Goal: Task Accomplishment & Management: Manage account settings

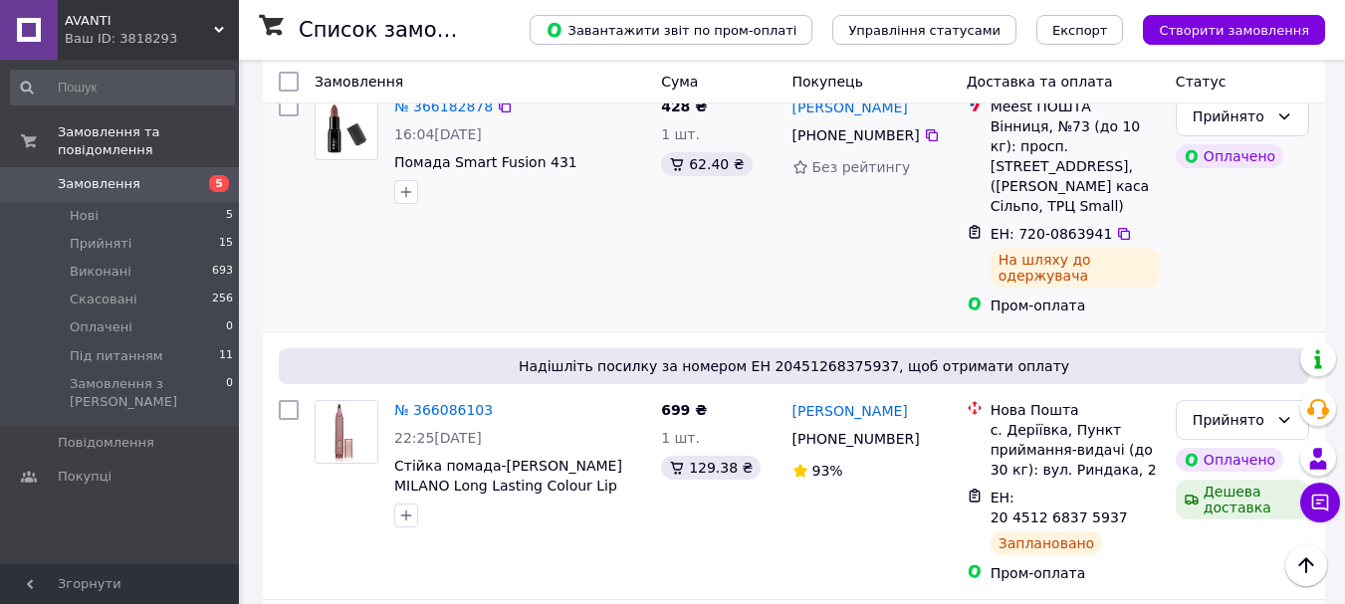
scroll to position [498, 0]
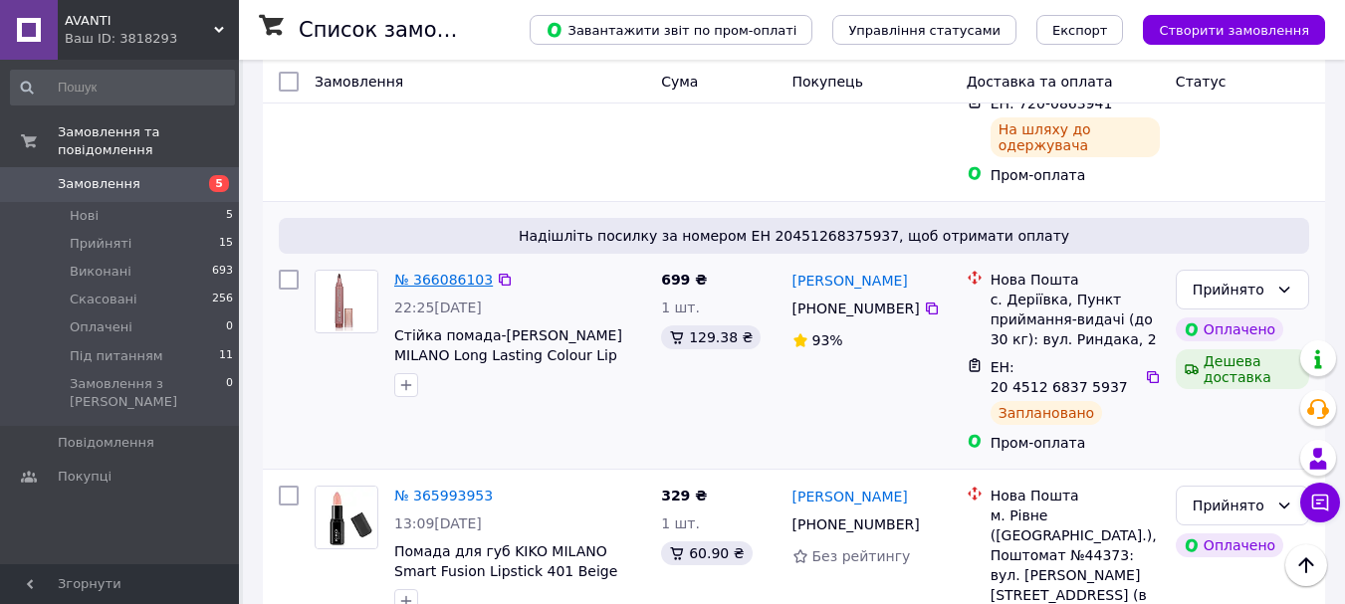
click at [450, 272] on link "№ 366086103" at bounding box center [443, 280] width 99 height 16
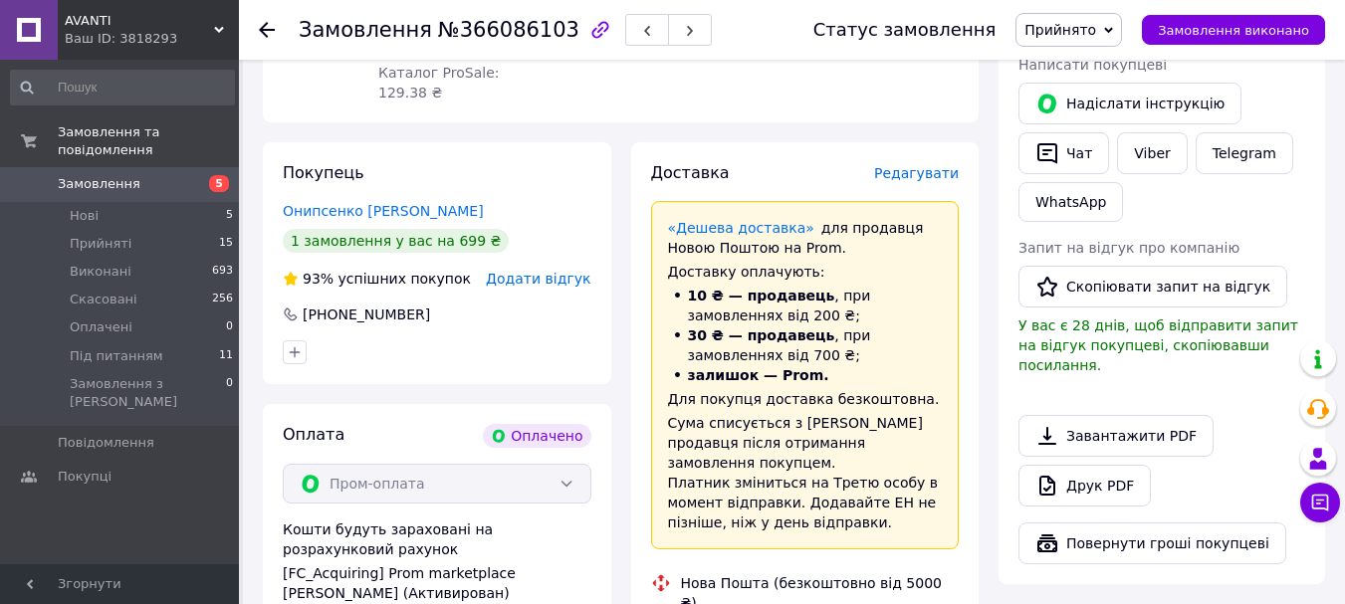
click at [941, 165] on span "Редагувати" at bounding box center [916, 173] width 85 height 16
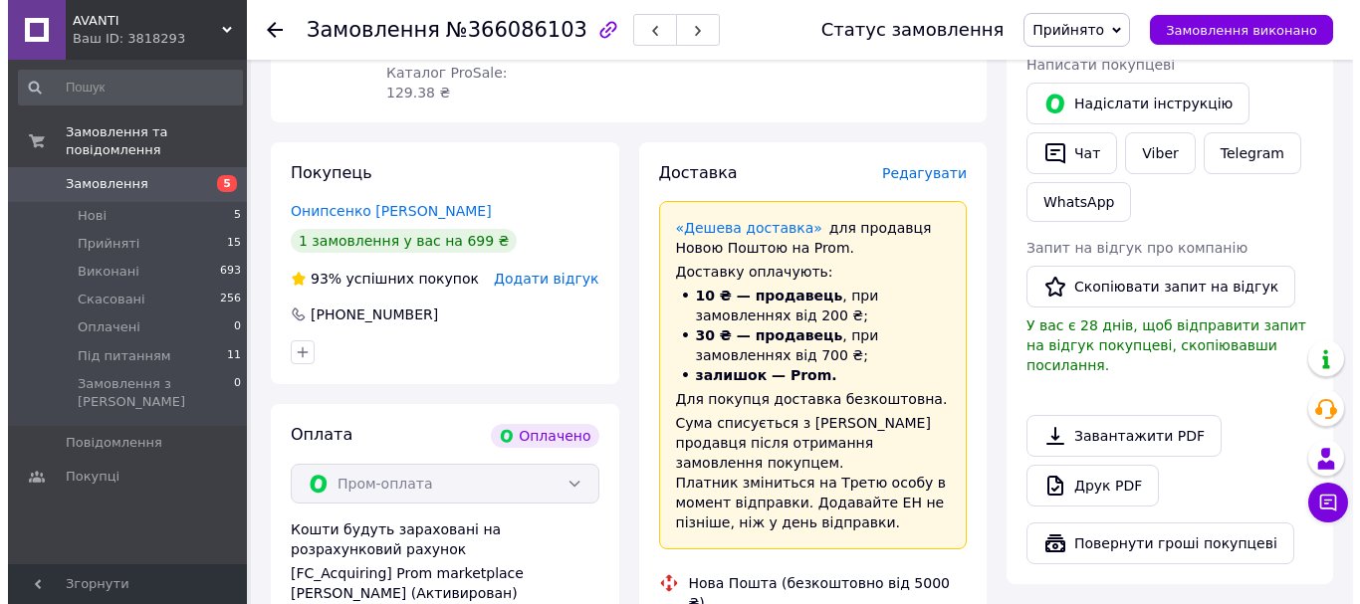
scroll to position [876, 0]
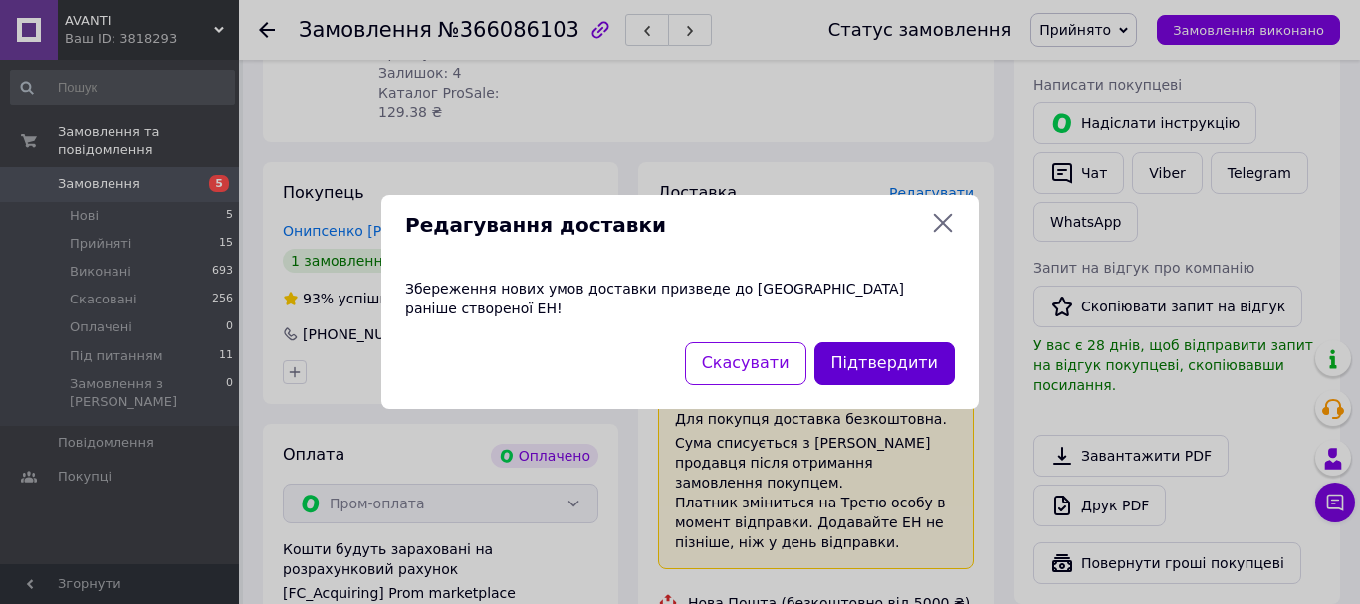
click at [872, 350] on button "Підтвердити" at bounding box center [884, 363] width 140 height 43
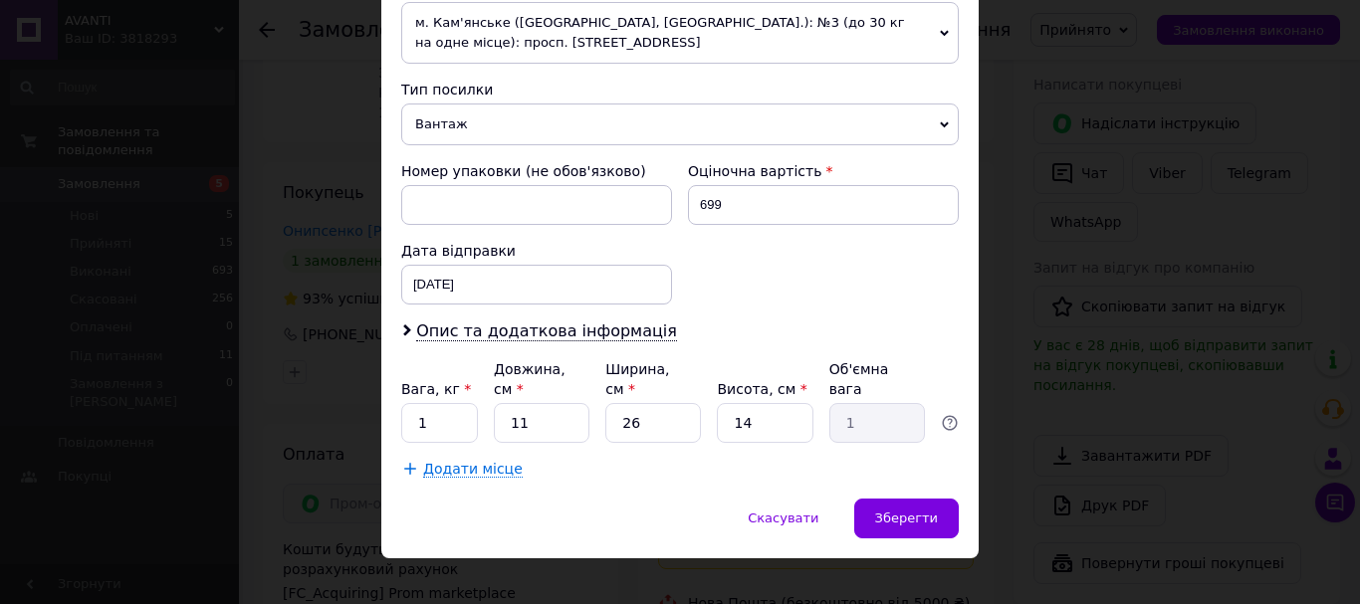
scroll to position [738, 0]
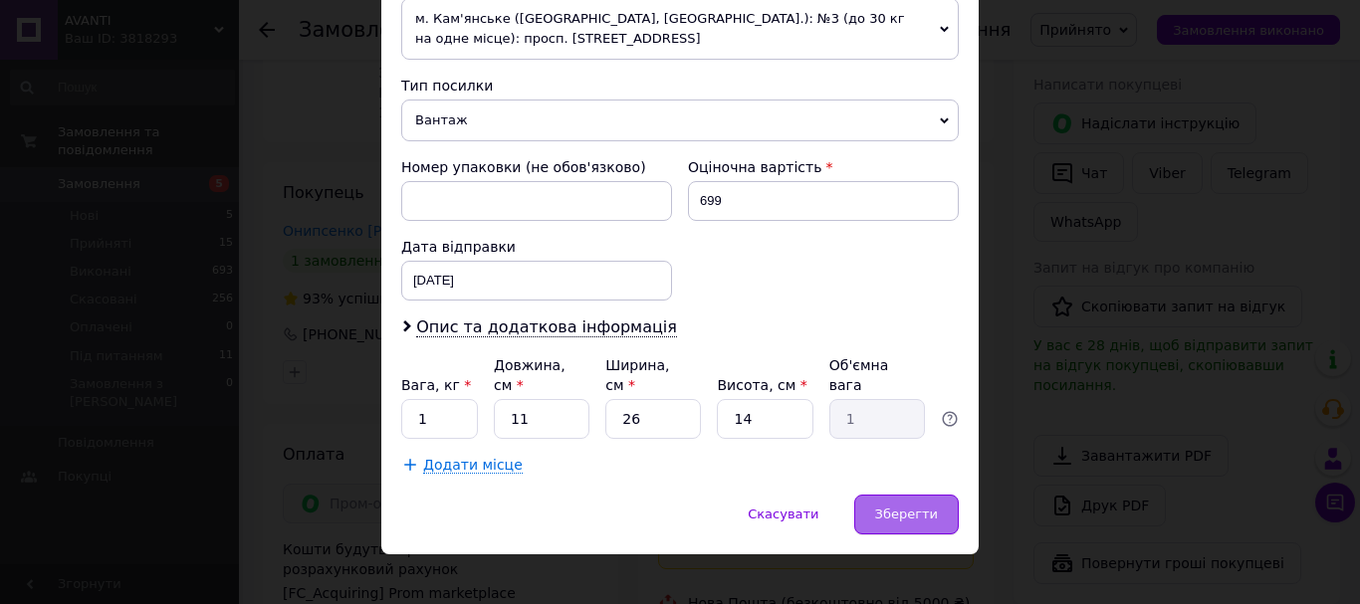
click at [903, 507] on span "Зберегти" at bounding box center [906, 514] width 63 height 15
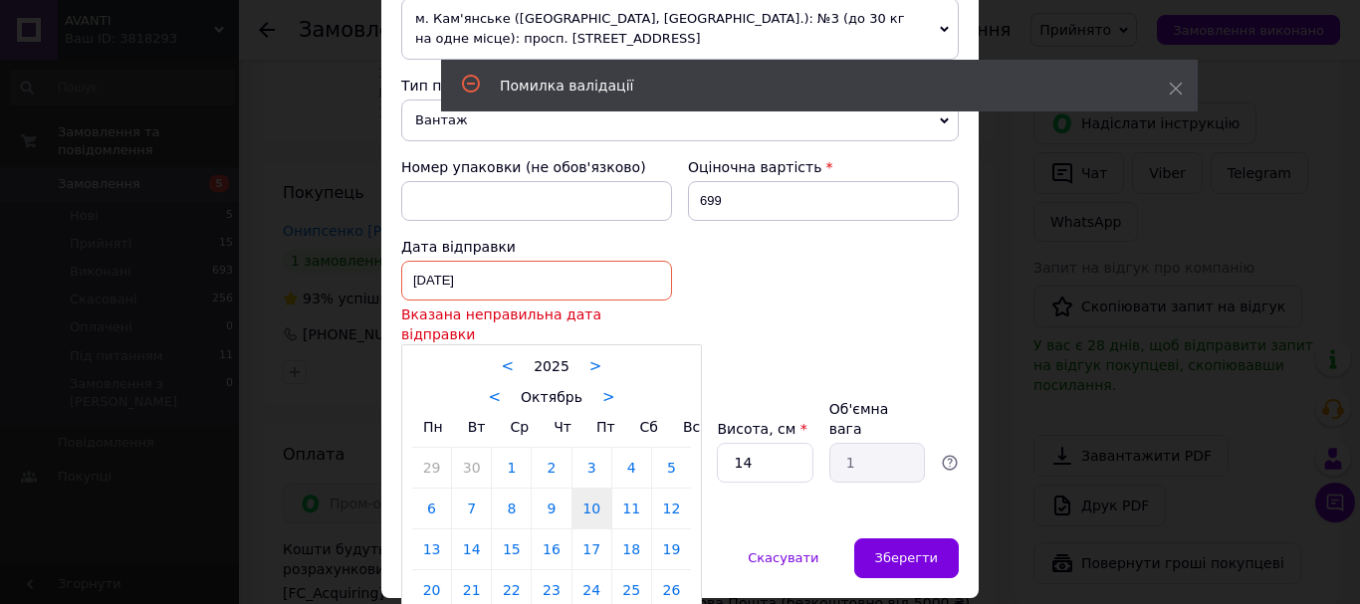
click at [497, 269] on div "[DATE] < 2025 > < Октябрь > Пн Вт Ср Чт Пт Сб Вс 29 30 1 2 3 4 5 6 7 8 9 10 11 …" at bounding box center [536, 281] width 271 height 40
click at [589, 489] on link "10" at bounding box center [591, 509] width 39 height 40
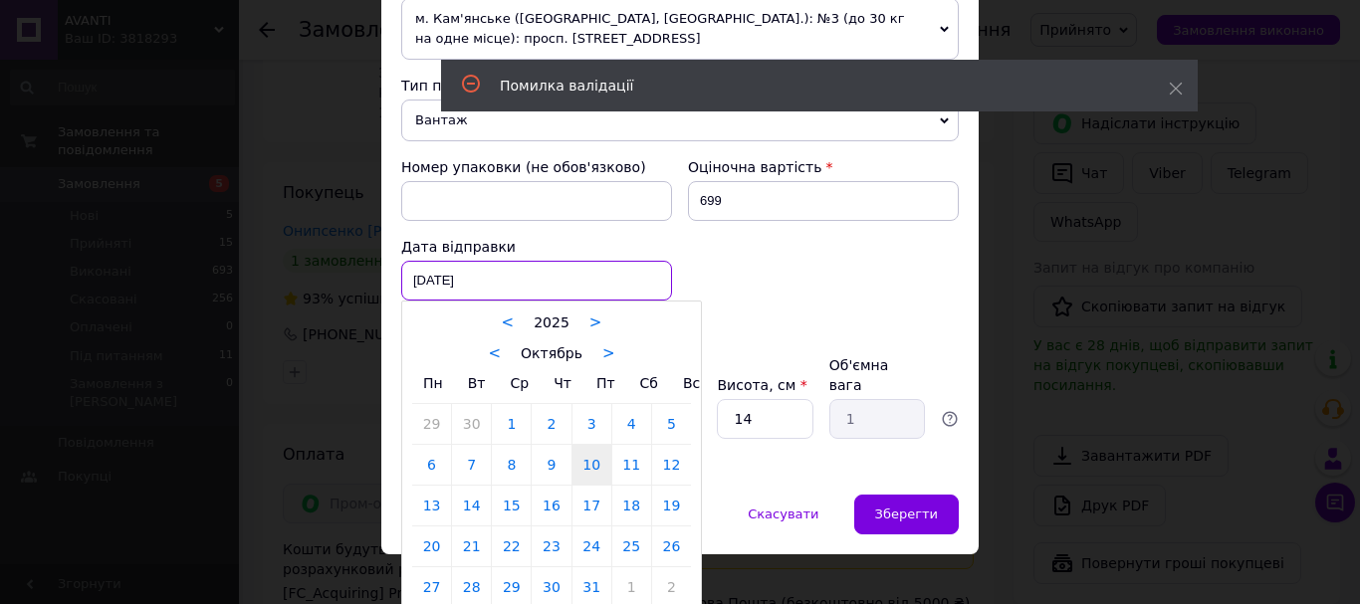
drag, startPoint x: 422, startPoint y: 270, endPoint x: 396, endPoint y: 268, distance: 26.0
click at [401, 268] on div "[DATE] < 2025 > < Октябрь > Пн Вт Ср Чт Пт Сб Вс 29 30 1 2 3 4 5 6 7 8 9 10 11 …" at bounding box center [536, 281] width 271 height 40
click at [630, 460] on link "11" at bounding box center [631, 465] width 39 height 40
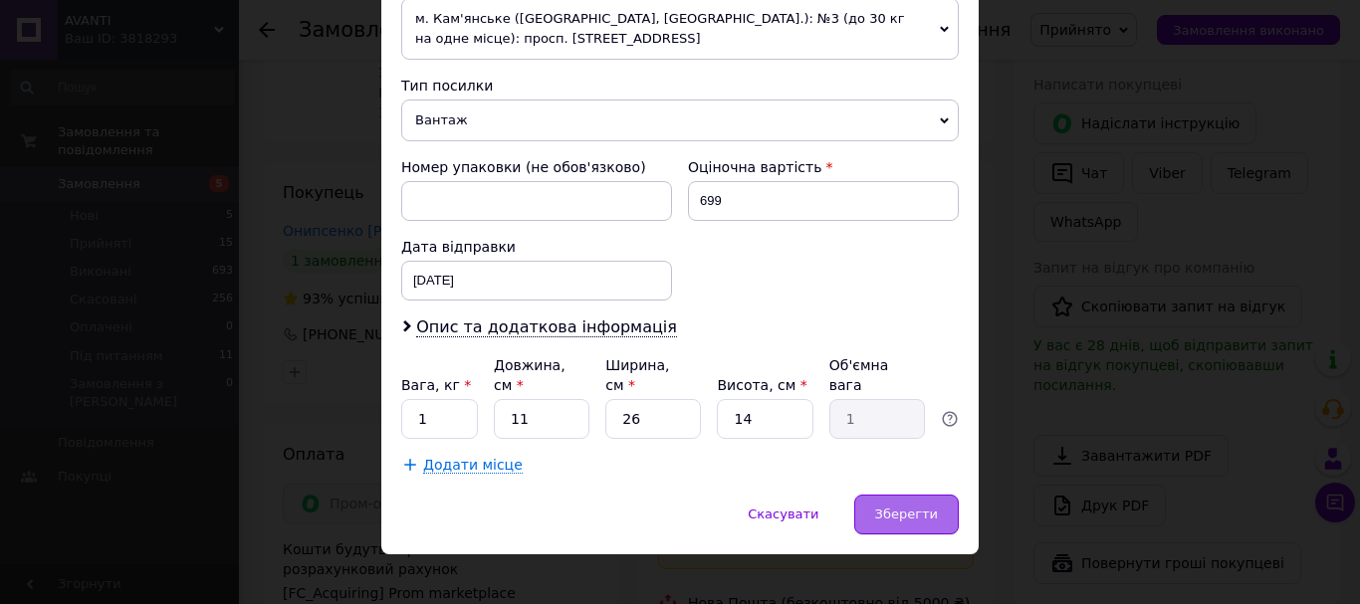
click at [916, 507] on span "Зберегти" at bounding box center [906, 514] width 63 height 15
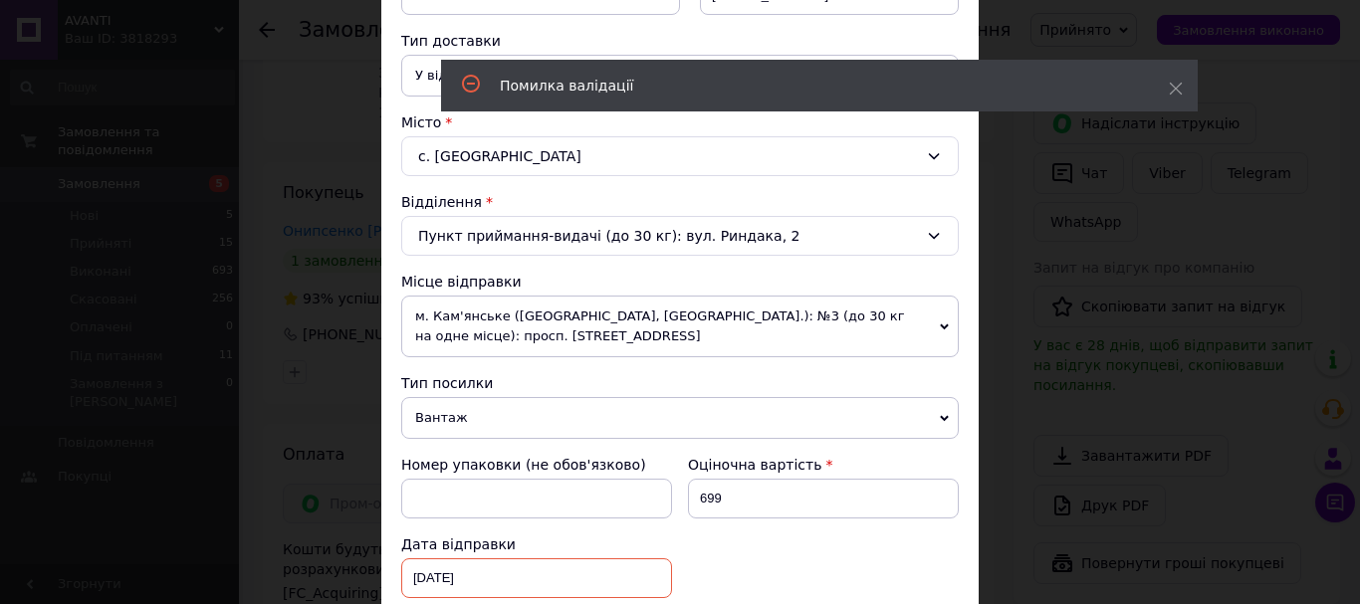
scroll to position [762, 0]
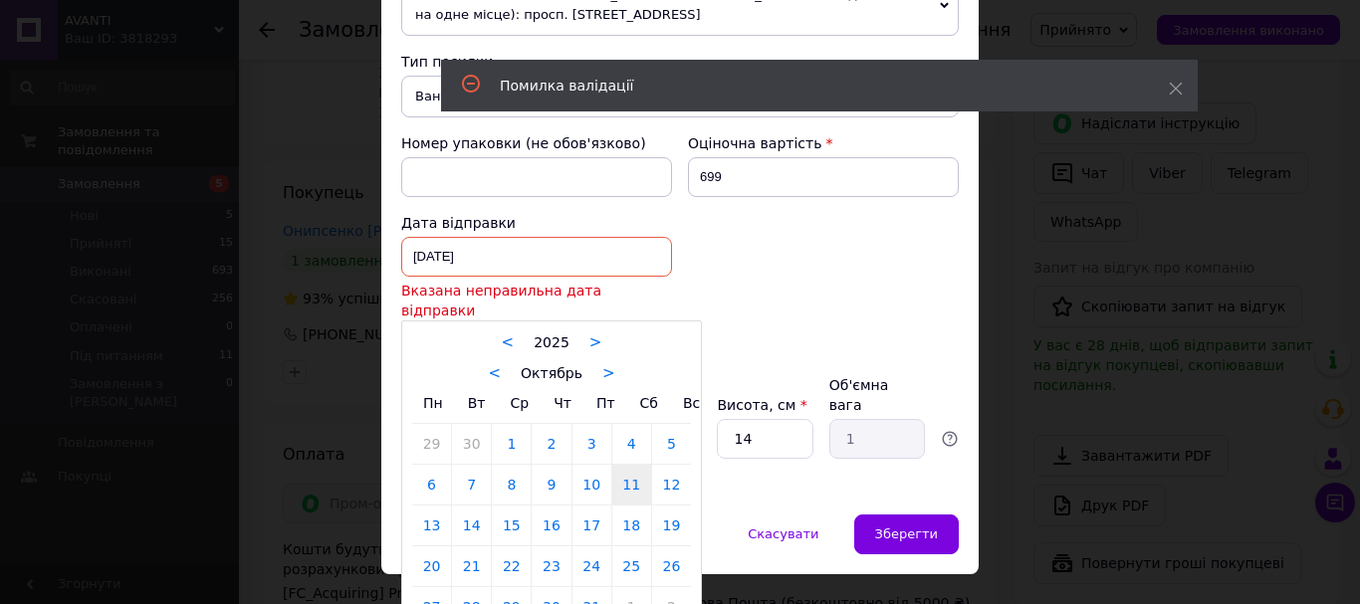
click at [420, 248] on div "[DATE] < 2025 > < Октябрь > Пн Вт Ср Чт Пт Сб Вс 29 30 1 2 3 4 5 6 7 8 9 10 11 …" at bounding box center [536, 257] width 271 height 40
click at [652, 465] on link "12" at bounding box center [671, 485] width 39 height 40
type input "[DATE]"
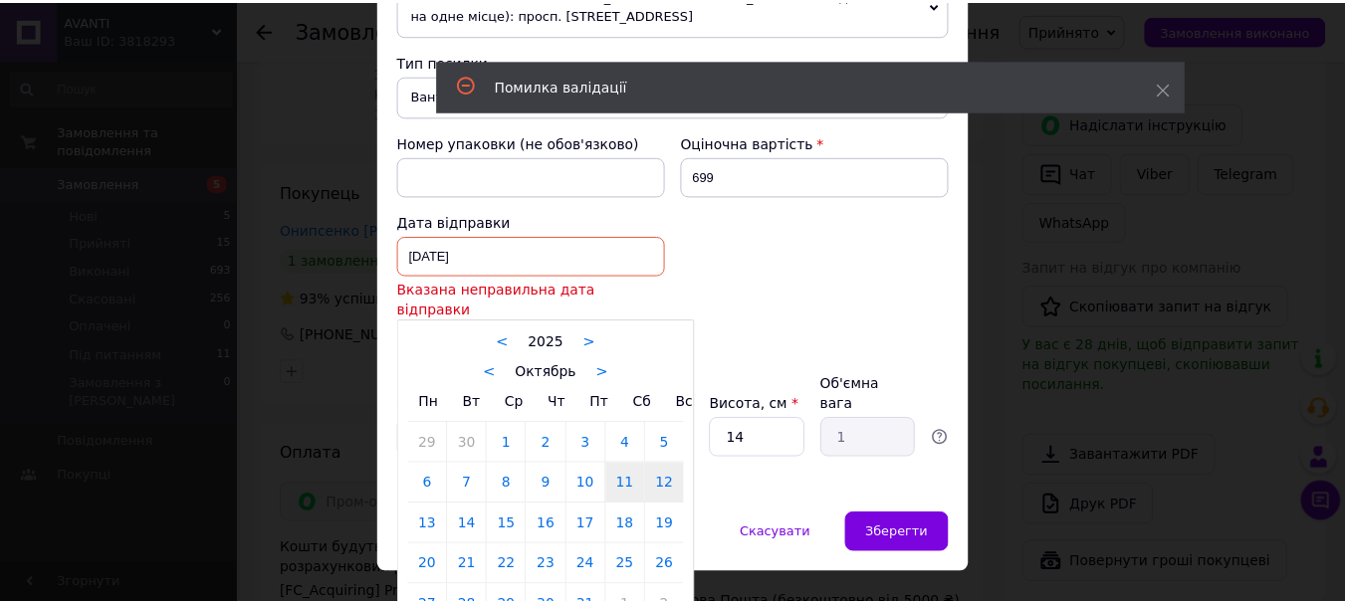
scroll to position [738, 0]
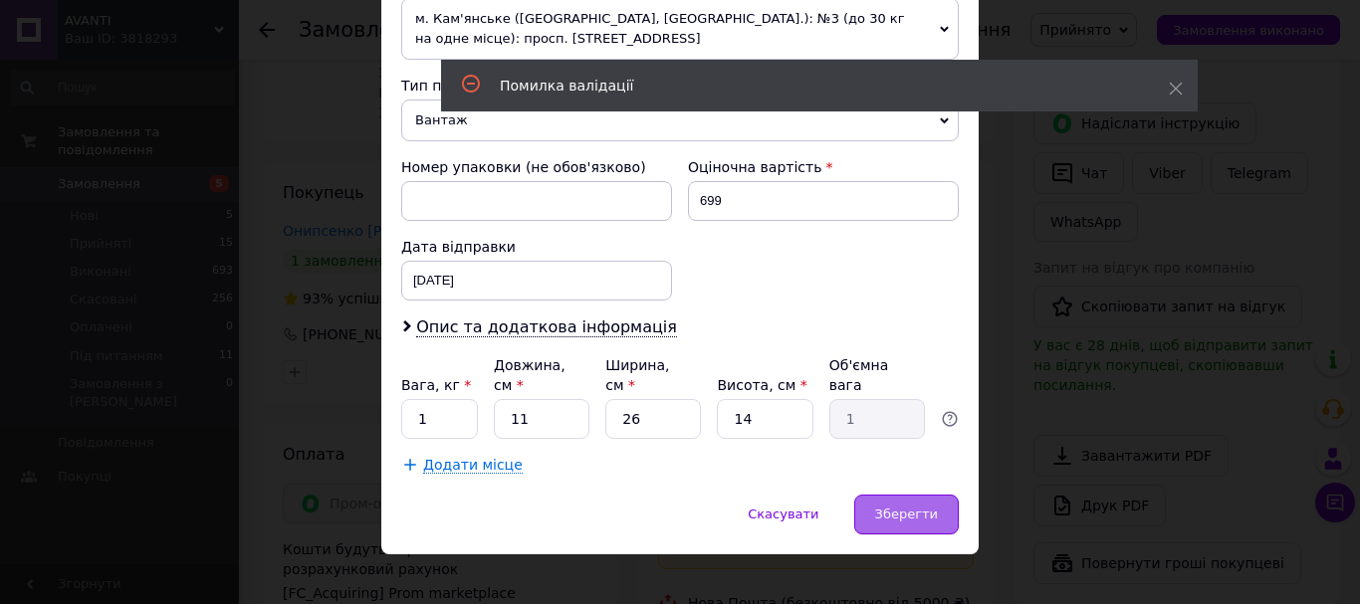
drag, startPoint x: 898, startPoint y: 495, endPoint x: 886, endPoint y: 487, distance: 14.4
click at [888, 507] on span "Зберегти" at bounding box center [906, 514] width 63 height 15
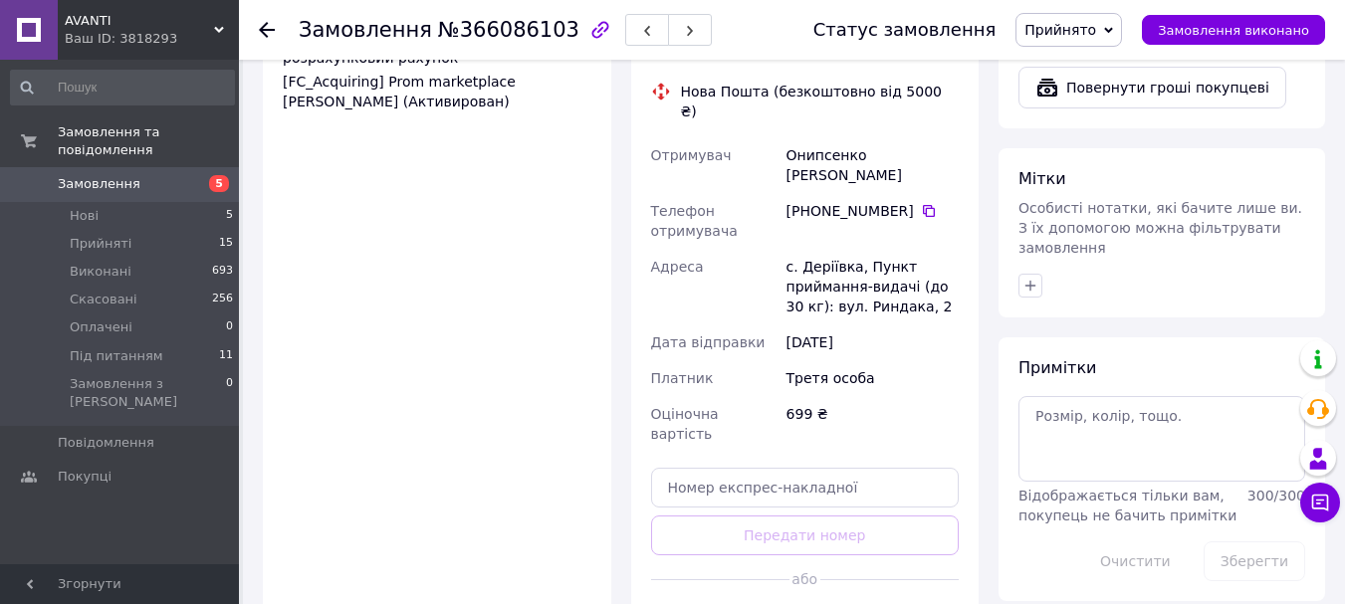
scroll to position [1573, 0]
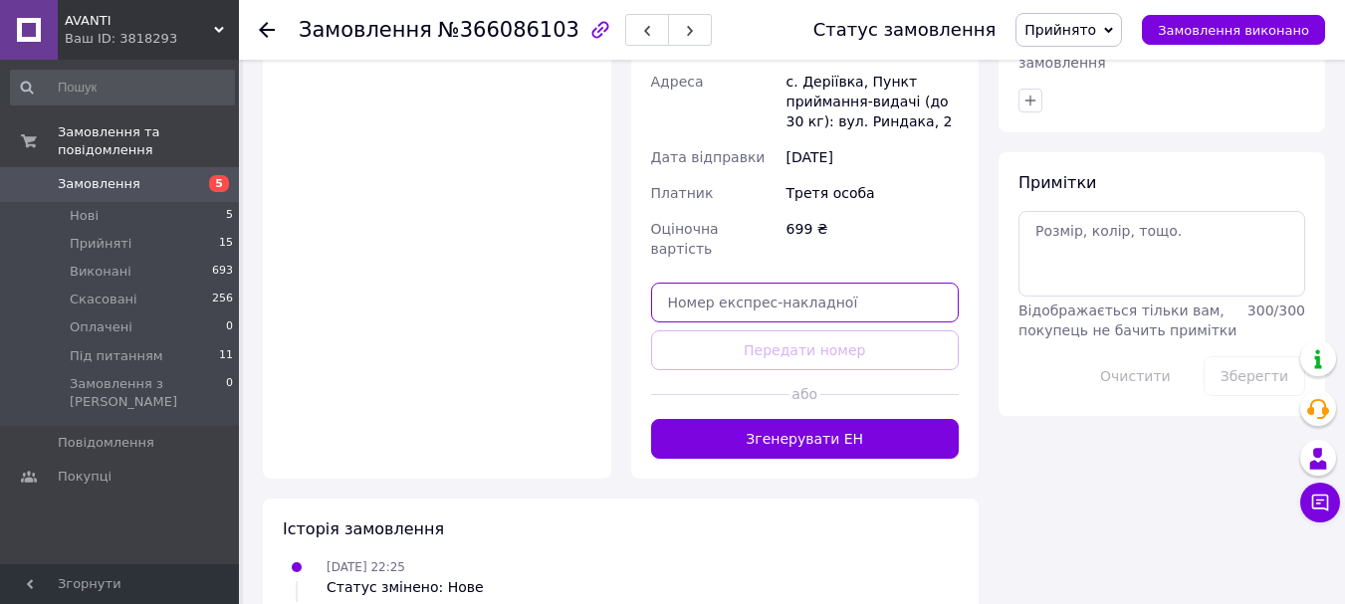
paste input "59001474335474"
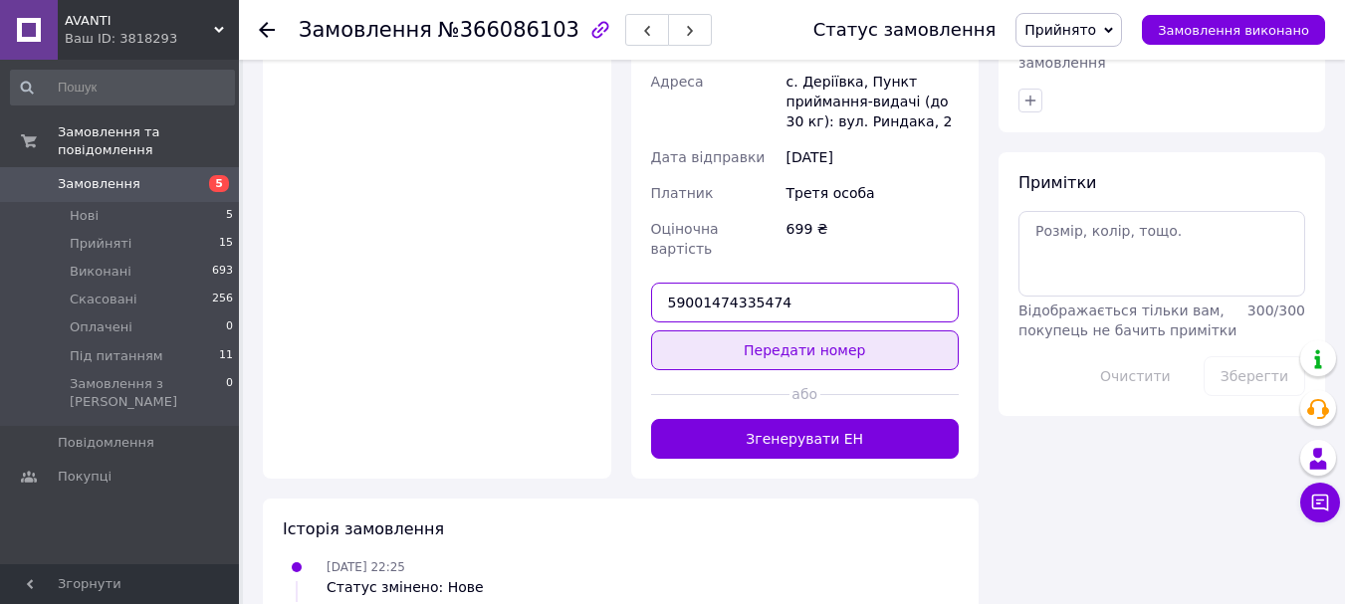
type input "59001474335474"
click at [791, 330] on button "Передати номер" at bounding box center [805, 350] width 309 height 40
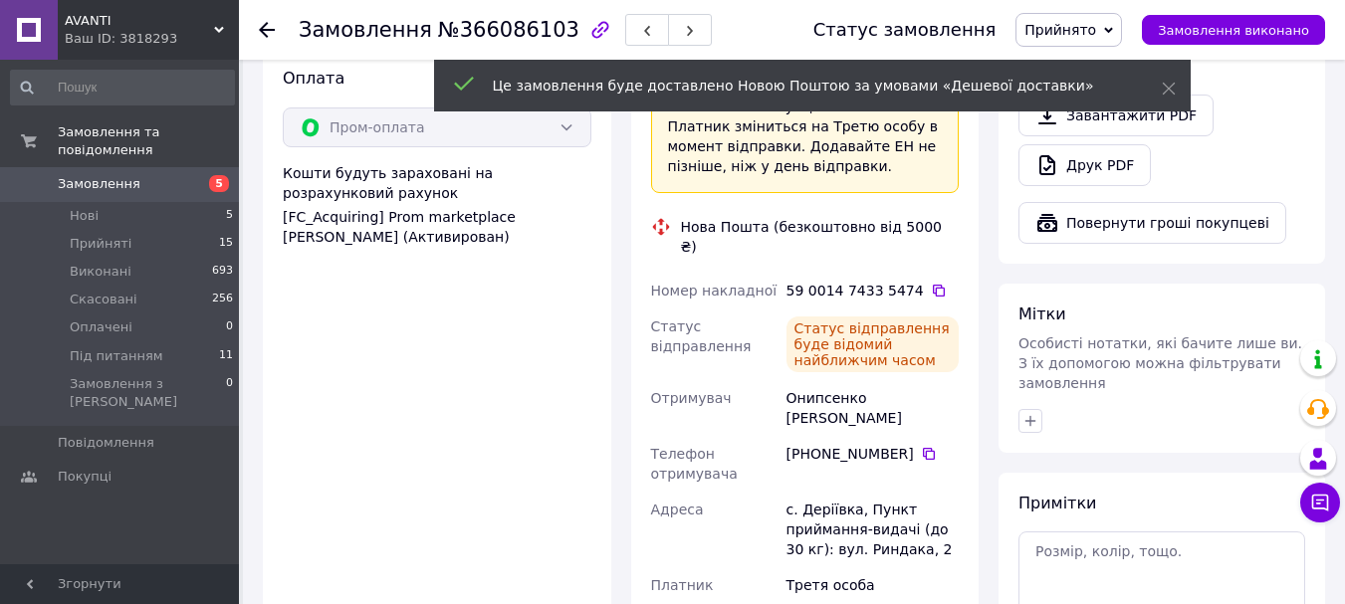
scroll to position [1175, 0]
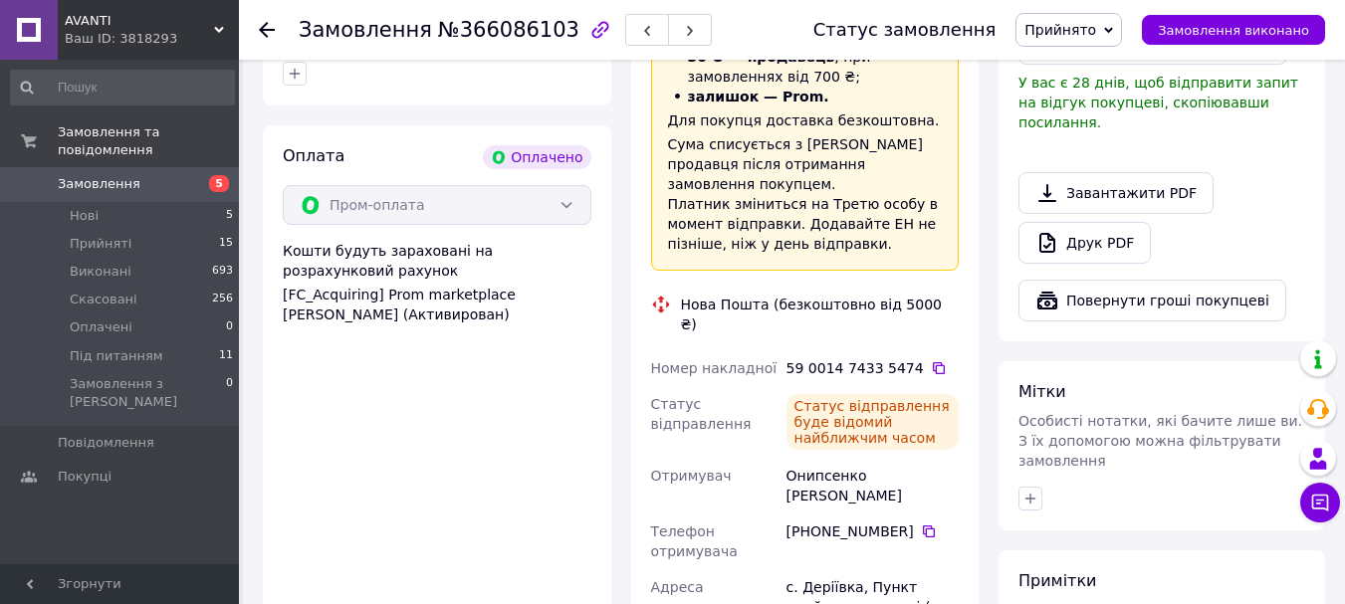
click at [122, 175] on span "Замовлення" at bounding box center [99, 184] width 83 height 18
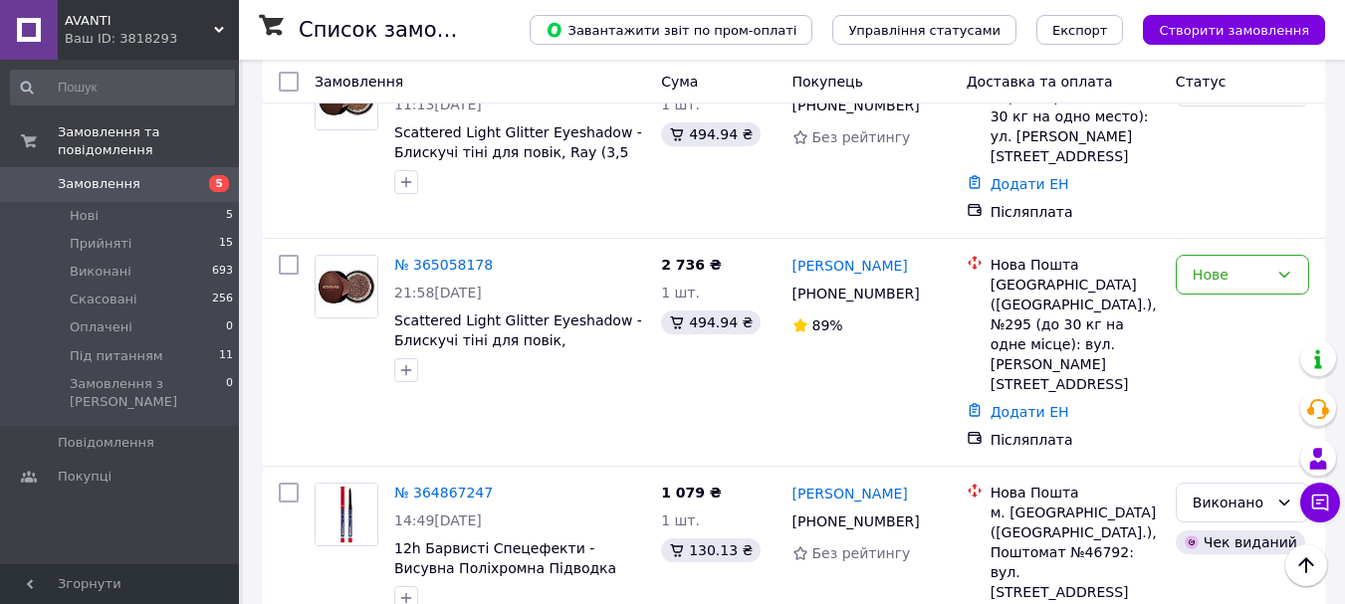
scroll to position [3476, 0]
